Goal: Information Seeking & Learning: Learn about a topic

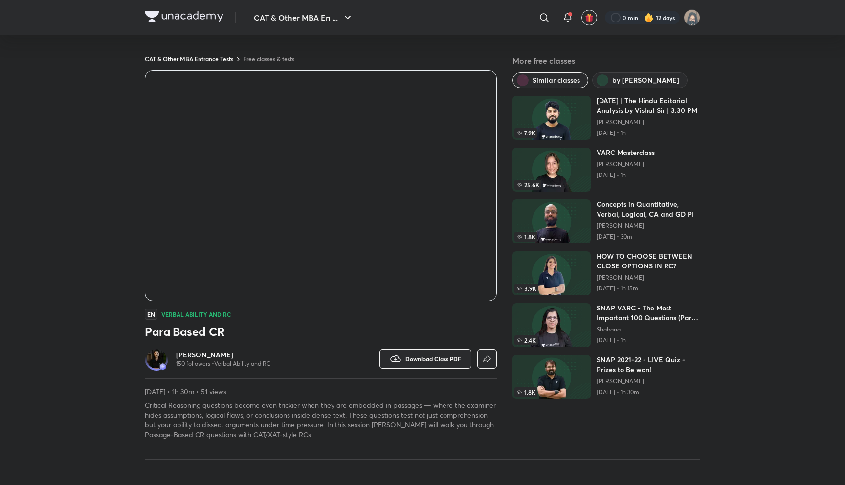
click at [315, 318] on div "EN Verbal Ability and RC" at bounding box center [321, 314] width 352 height 11
drag, startPoint x: 161, startPoint y: 316, endPoint x: 256, endPoint y: 316, distance: 94.9
click at [256, 316] on div "EN Verbal Ability and RC" at bounding box center [321, 314] width 352 height 11
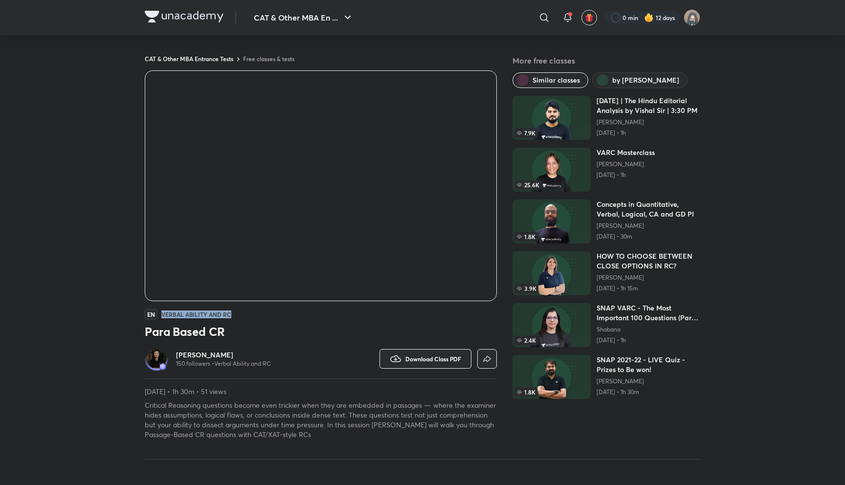
drag, startPoint x: 160, startPoint y: 315, endPoint x: 272, endPoint y: 317, distance: 112.0
click at [272, 317] on div "EN Verbal Ability and RC" at bounding box center [321, 314] width 352 height 11
drag, startPoint x: 162, startPoint y: 314, endPoint x: 235, endPoint y: 312, distance: 72.9
click at [235, 313] on div "EN Verbal Ability and RC" at bounding box center [321, 314] width 352 height 11
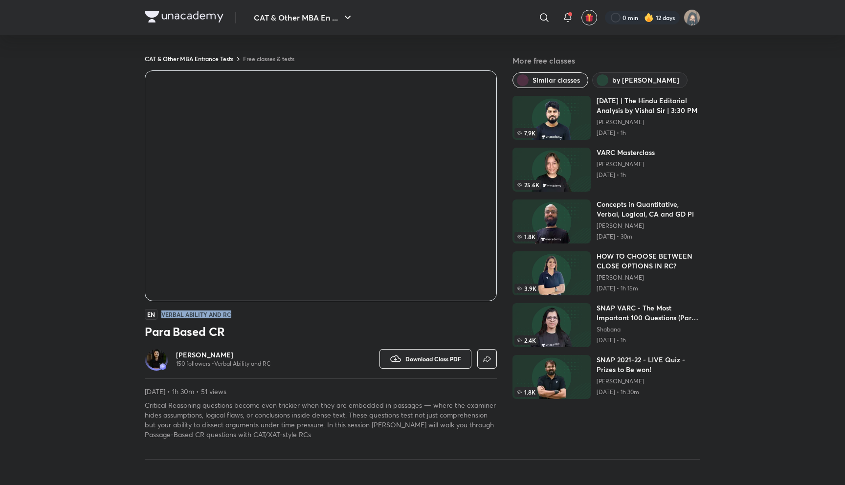
click at [235, 312] on div "EN Verbal Ability and RC" at bounding box center [321, 314] width 352 height 11
drag, startPoint x: 234, startPoint y: 314, endPoint x: 157, endPoint y: 314, distance: 77.3
click at [157, 314] on div "EN Verbal Ability and RC" at bounding box center [321, 314] width 352 height 11
click at [157, 314] on span "EN" at bounding box center [151, 314] width 13 height 11
drag, startPoint x: 155, startPoint y: 316, endPoint x: 147, endPoint y: 316, distance: 7.8
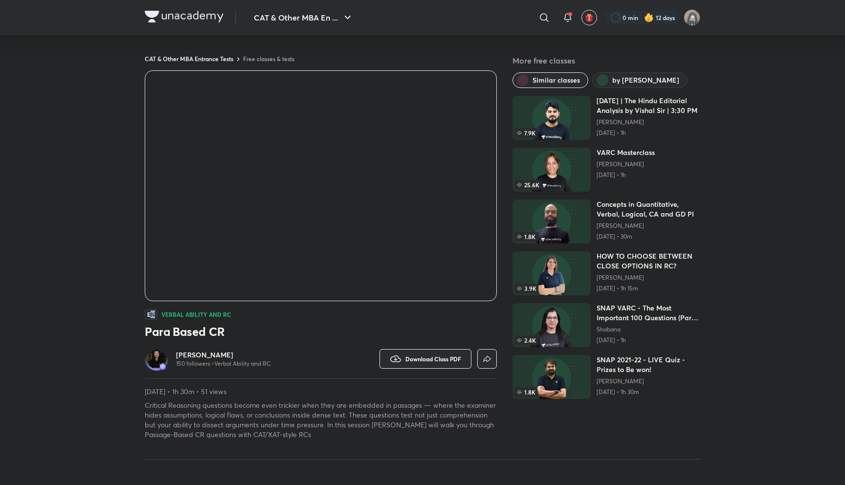
click at [149, 316] on span "EN" at bounding box center [151, 314] width 13 height 11
click at [147, 316] on span "EN" at bounding box center [151, 314] width 13 height 11
drag, startPoint x: 147, startPoint y: 315, endPoint x: 166, endPoint y: 316, distance: 19.6
click at [166, 316] on div "EN Verbal Ability and RC" at bounding box center [321, 314] width 352 height 11
click at [166, 316] on h4 "Verbal Ability and RC" at bounding box center [196, 315] width 70 height 6
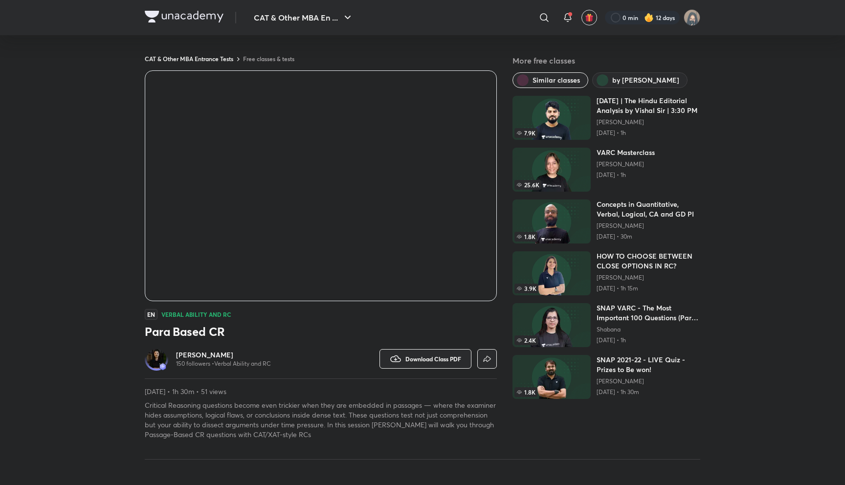
click at [166, 316] on h4 "Verbal Ability and RC" at bounding box center [196, 315] width 70 height 6
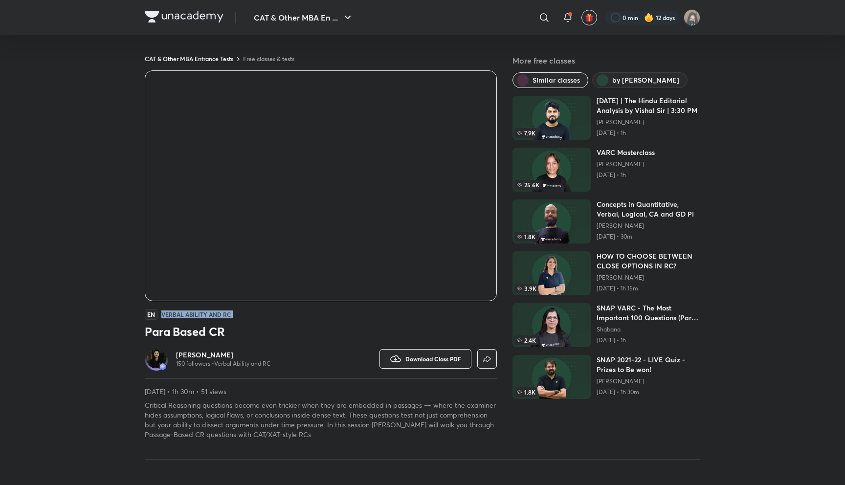
click at [166, 316] on h4 "Verbal Ability and RC" at bounding box center [196, 315] width 70 height 6
click at [192, 313] on h4 "Verbal Ability and RC" at bounding box center [196, 315] width 70 height 6
